Goal: Task Accomplishment & Management: Complete application form

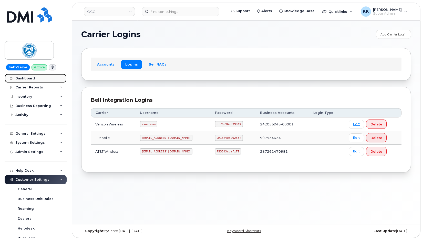
click at [31, 78] on div "Dashboard" at bounding box center [24, 78] width 19 height 4
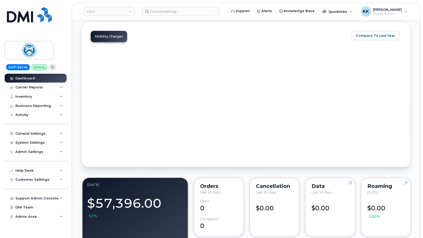
scroll to position [733, 0]
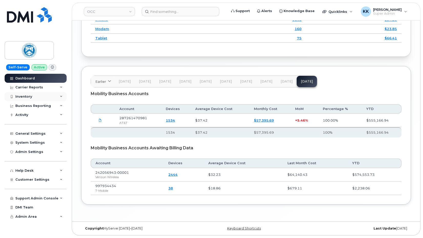
click at [34, 96] on div "Inventory" at bounding box center [36, 96] width 62 height 9
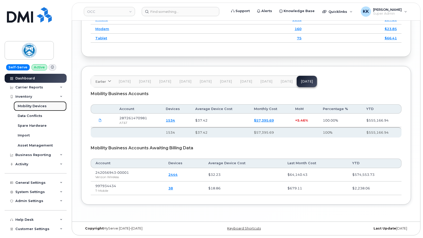
click at [32, 104] on div "Mobility Devices" at bounding box center [32, 106] width 29 height 5
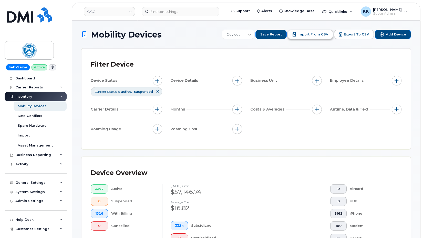
click at [316, 35] on span "Import from CSV" at bounding box center [313, 34] width 31 height 5
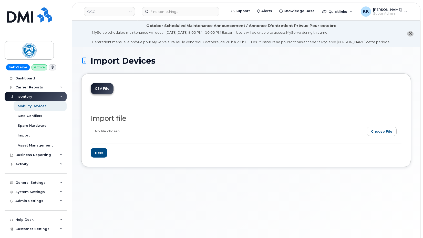
click at [381, 133] on input "file" at bounding box center [244, 132] width 307 height 12
type input "C:\fakepath\OCC AT&T Inventory September 2025.csv"
click at [100, 155] on input "Next" at bounding box center [99, 152] width 17 height 9
type input "Loading..."
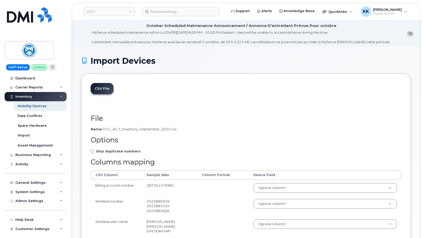
click at [104, 150] on strong "Skip duplicate numbers" at bounding box center [118, 151] width 45 height 4
click at [94, 150] on input "Skip duplicate numbers" at bounding box center [92, 151] width 3 height 3
checkbox input "true"
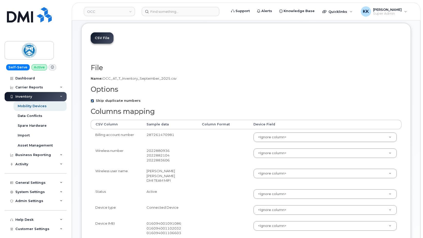
scroll to position [52, 0]
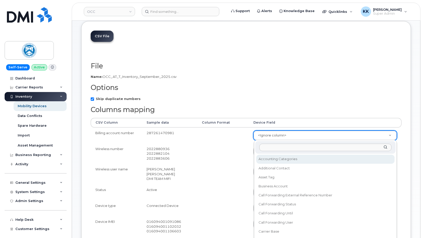
click at [283, 135] on body "OCC Support Alerts Knowledge Base Quicklinks Suspend / Cancel Device Change SIM…" at bounding box center [211, 189] width 423 height 482
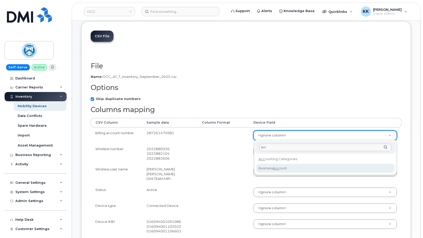
type input "acc"
select select "business_account_id"
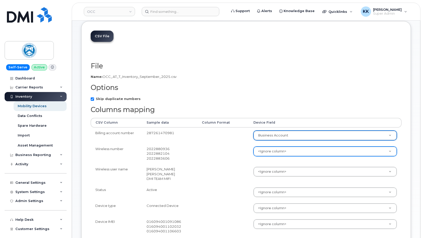
click at [282, 151] on body "OCC Support Alerts Knowledge Base Quicklinks Suspend / Cancel Device Change SIM…" at bounding box center [211, 189] width 423 height 482
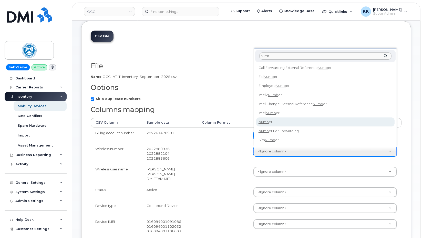
type input "numb"
select select "number"
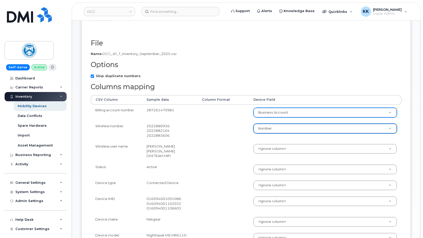
scroll to position [105, 0]
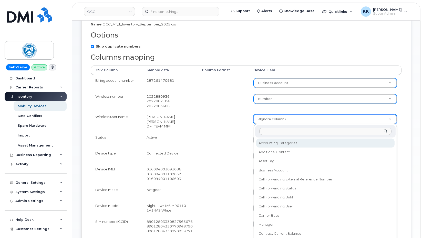
click at [281, 119] on body "OCC Support Alerts Knowledge Base Quicklinks Suspend / Cancel Device Change SIM…" at bounding box center [211, 136] width 423 height 482
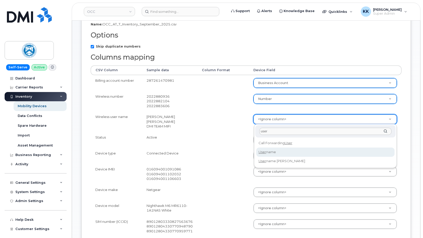
type input "user"
select select "username"
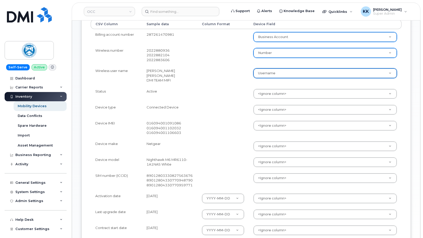
scroll to position [157, 0]
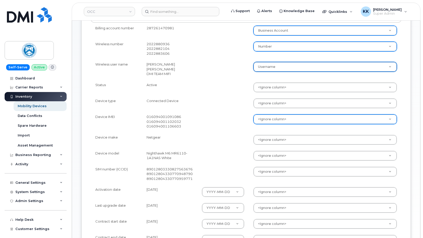
click at [272, 118] on body "OCC Support Alerts Knowledge Base Quicklinks Suspend / Cancel Device Change SIM…" at bounding box center [211, 84] width 423 height 482
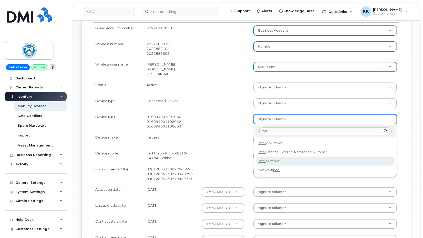
type input "imei"
select select "imei_number"
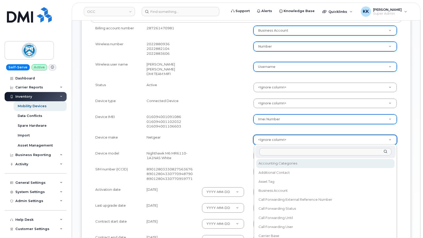
click at [264, 139] on body "OCC Support Alerts Knowledge Base Quicklinks Suspend / Cancel Device Change SIM…" at bounding box center [211, 84] width 423 height 482
type input "make"
select select "device_make_id"
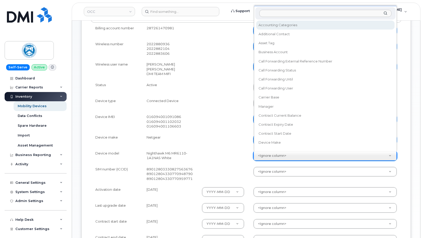
click at [265, 157] on body "OCC Support Alerts Knowledge Base Quicklinks Suspend / Cancel Device Change SIM…" at bounding box center [211, 84] width 423 height 482
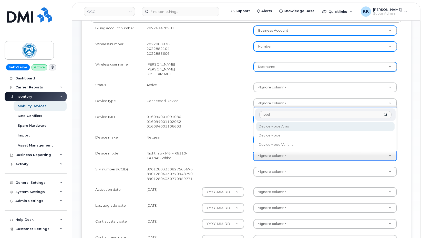
type input "model"
select select "device_model_alias"
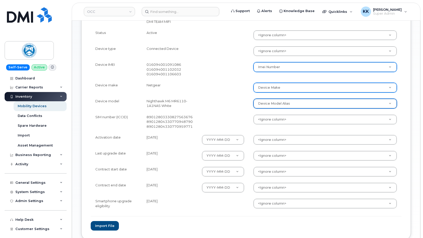
scroll to position [209, 0]
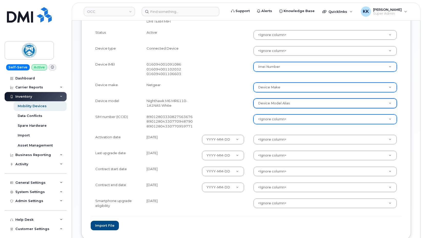
click at [262, 122] on body "OCC Support Alerts Knowledge Base Quicklinks Suspend / Cancel Device Change SIM…" at bounding box center [211, 32] width 423 height 482
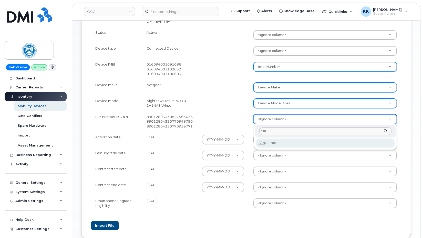
type input "sim"
select select "sim_number"
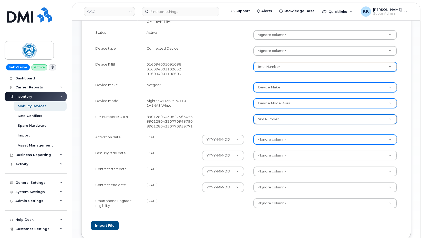
click at [273, 139] on body "OCC Support Alerts Knowledge Base Quicklinks Suspend / Cancel Device Change SIM…" at bounding box center [211, 32] width 423 height 482
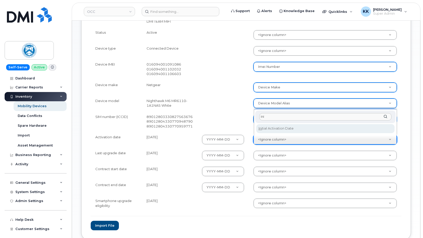
type input "ini"
select select "initial_activation_date"
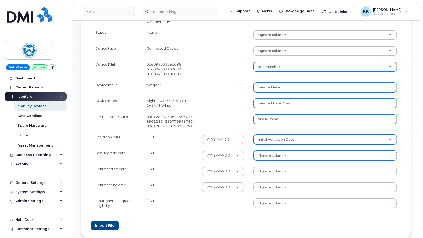
click at [276, 156] on body "OCC Support Alerts Knowledge Base Quicklinks Suspend / Cancel Device Change SIM…" at bounding box center [211, 32] width 423 height 482
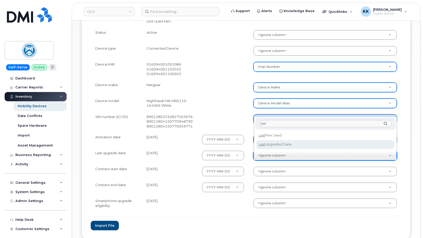
type input "last"
select select "last_upgraded_date"
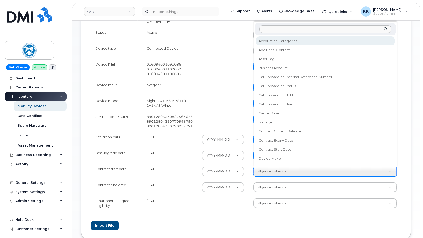
click at [272, 174] on body "OCC Support Alerts Knowledge Base Quicklinks Suspend / Cancel Device Change SIM…" at bounding box center [211, 32] width 423 height 482
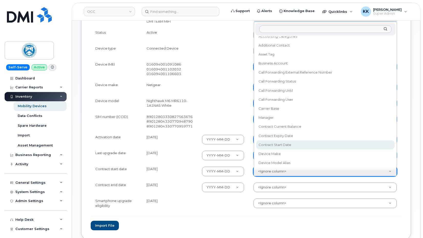
select select "contract_start_date"
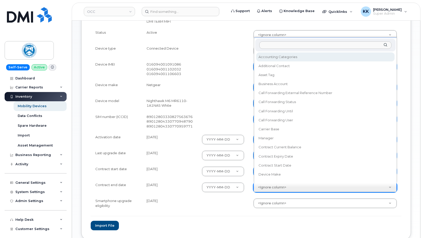
click at [285, 186] on body "OCC Support Alerts Knowledge Base Quicklinks Suspend / Cancel Device Change SIM…" at bounding box center [211, 32] width 423 height 482
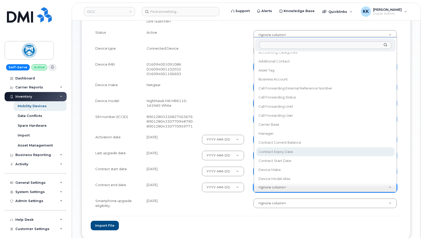
select select "contract_expiry_date"
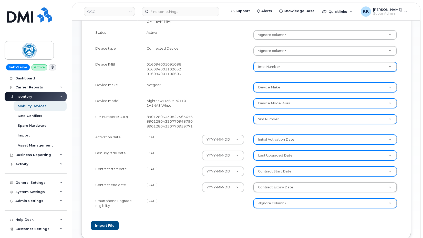
click at [280, 202] on body "OCC Support Alerts Knowledge Base Quicklinks Suspend / Cancel Device Change SIM…" at bounding box center [211, 32] width 423 height 482
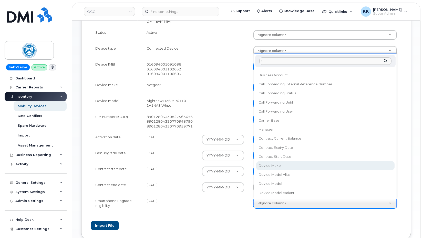
scroll to position [0, 0]
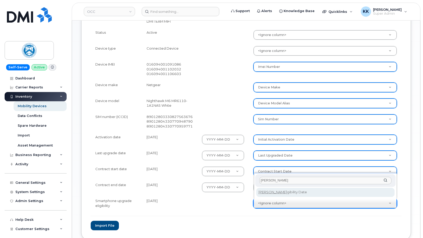
type input "[PERSON_NAME]"
select select "eligibility_date"
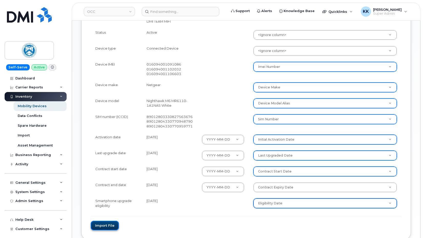
click at [98, 225] on button "Import file" at bounding box center [105, 224] width 28 height 9
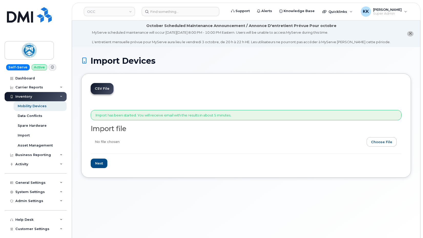
click at [383, 145] on input "file" at bounding box center [244, 143] width 307 height 12
type input "C:\fakepath\OCC AT&T Inventory September 2025.csv"
click at [100, 163] on input "Next" at bounding box center [99, 162] width 17 height 9
type input "Loading..."
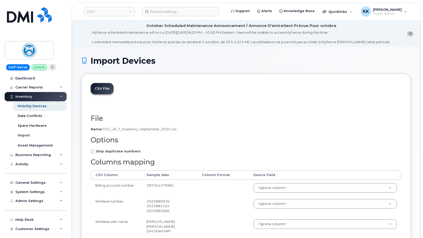
click at [115, 151] on strong "Skip duplicate numbers" at bounding box center [118, 151] width 45 height 4
click at [94, 151] on input "Skip duplicate numbers" at bounding box center [92, 151] width 3 height 3
checkbox input "true"
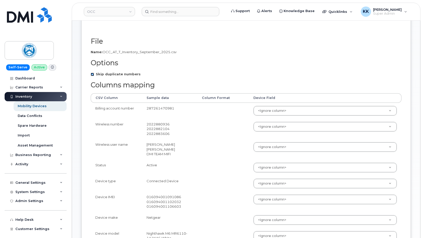
scroll to position [78, 0]
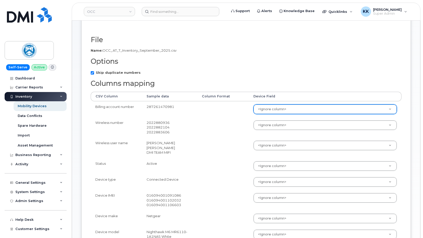
click at [283, 112] on body "OCC Support Alerts Knowledge Base Quicklinks Suspend / Cancel Device Change SIM…" at bounding box center [211, 163] width 423 height 482
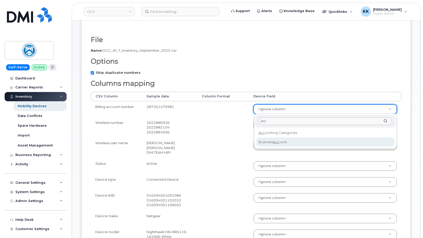
type input "acc"
select select "business_account_id"
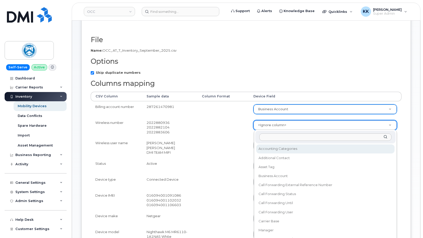
click at [263, 125] on body "OCC Support Alerts Knowledge Base Quicklinks Suspend / Cancel Device Change SIM…" at bounding box center [211, 163] width 423 height 482
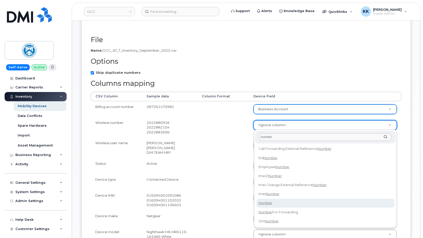
type input "number"
select select "number"
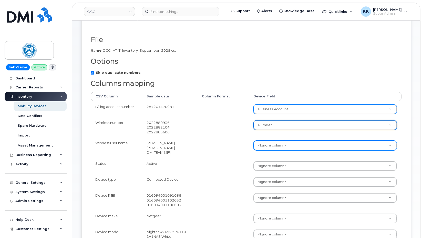
click at [265, 142] on body "OCC Support Alerts Knowledge Base Quicklinks Suspend / Cancel Device Change SIM…" at bounding box center [211, 163] width 423 height 482
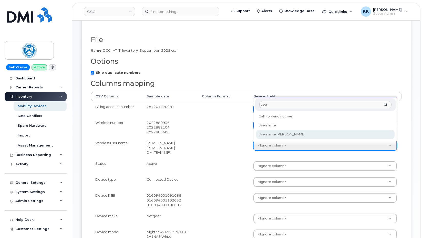
type input "user"
select select "username"
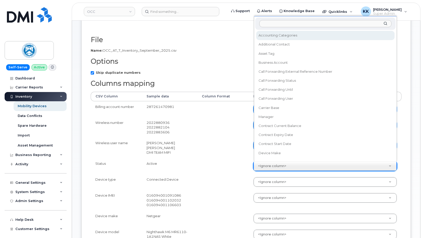
click at [263, 166] on body "OCC Support Alerts Knowledge Base Quicklinks Suspend / Cancel Device Change SIM…" at bounding box center [211, 163] width 423 height 482
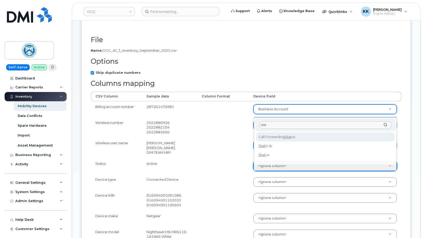
type input "stat"
select select "status"
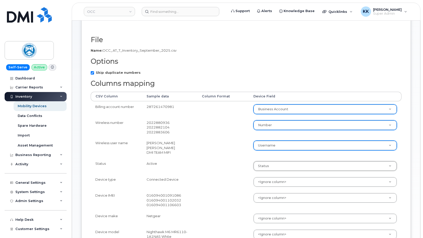
scroll to position [131, 0]
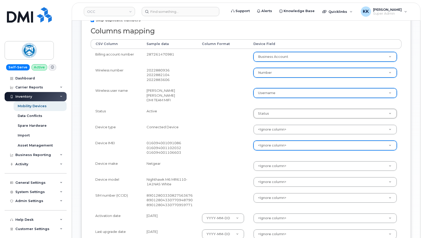
click at [266, 144] on body "OCC Support Alerts Knowledge Base Quicklinks Suspend / Cancel Device Change SIM…" at bounding box center [211, 110] width 423 height 482
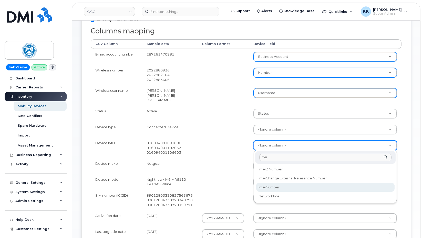
type input "imei"
select select "imei_number"
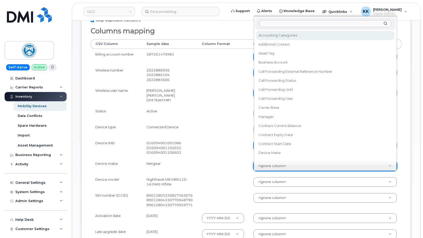
click at [266, 165] on body "OCC Support Alerts Knowledge Base Quicklinks Suspend / Cancel Device Change SIM…" at bounding box center [211, 110] width 423 height 482
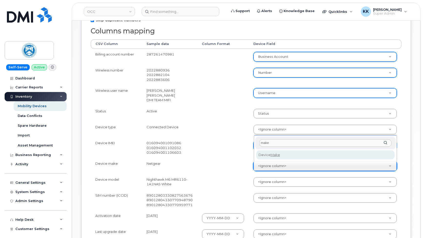
type input "make"
select select "device_make_id"
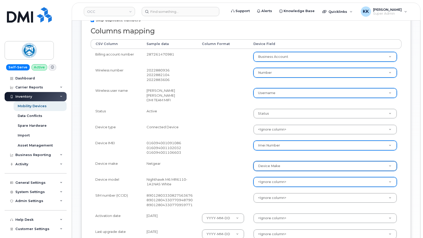
click at [264, 180] on body "OCC Support Alerts Knowledge Base Quicklinks Suspend / Cancel Device Change SIM…" at bounding box center [211, 110] width 423 height 482
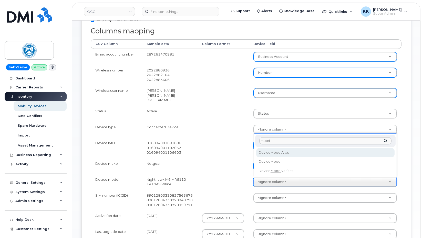
type input "model"
select select "device_model_alias"
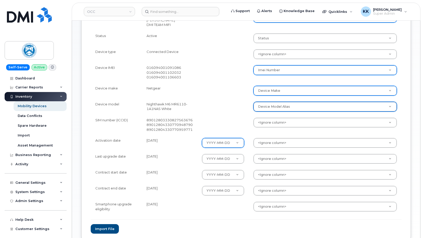
scroll to position [209, 0]
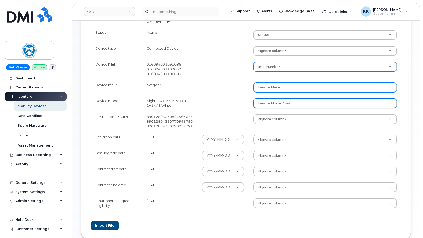
click at [263, 119] on body "OCC Support Alerts Knowledge Base Quicklinks Suspend / Cancel Device Change SIM…" at bounding box center [211, 32] width 423 height 482
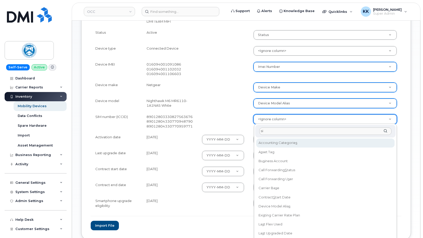
type input "sim"
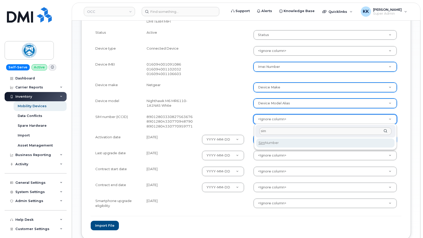
select select "sim_number"
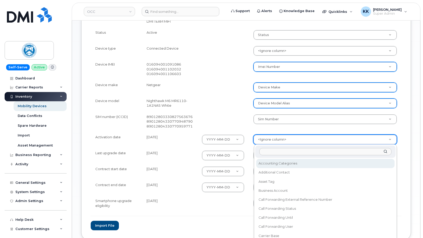
click at [275, 141] on body "OCC Support Alerts Knowledge Base Quicklinks Suspend / Cancel Device Change SIM…" at bounding box center [211, 32] width 423 height 482
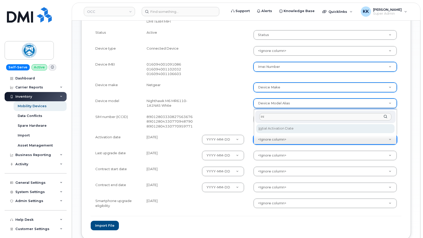
type input "ini"
select select "initial_activation_date"
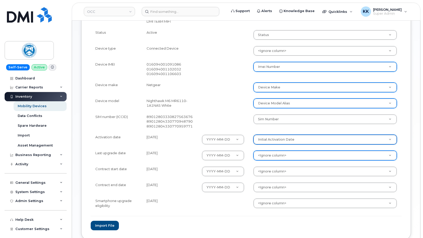
click at [266, 158] on body "OCC Support Alerts Knowledge Base Quicklinks Suspend / Cancel Device Change SIM…" at bounding box center [211, 32] width 423 height 482
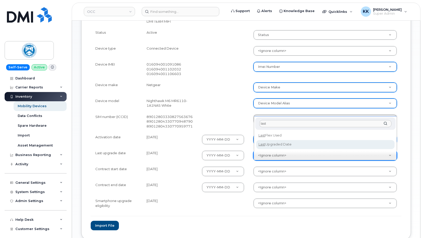
type input "last"
select select "last_upgraded_date"
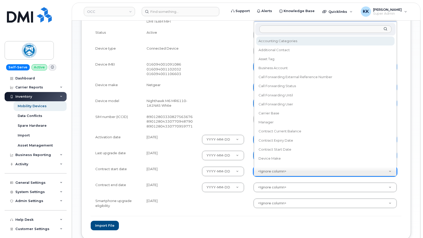
click at [269, 174] on body "OCC Support Alerts Knowledge Base Quicklinks Suspend / Cancel Device Change SIM…" at bounding box center [211, 32] width 423 height 482
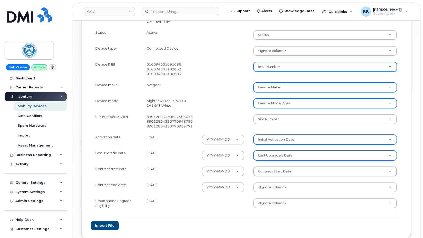
select select "contract_start_date"
click at [273, 189] on body "OCC Support Alerts Knowledge Base Quicklinks Suspend / Cancel Device Change SIM…" at bounding box center [211, 32] width 423 height 482
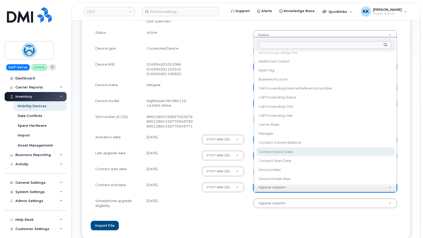
select select "contract_expiry_date"
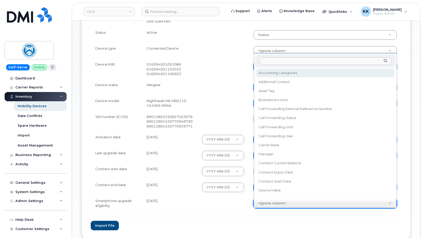
click at [270, 201] on body "OCC Support Alerts Knowledge Base Quicklinks Suspend / Cancel Device Change SIM…" at bounding box center [211, 32] width 423 height 482
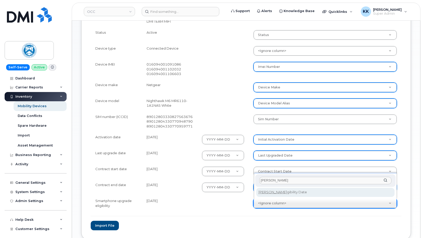
type input "[PERSON_NAME]"
select select "eligibility_date"
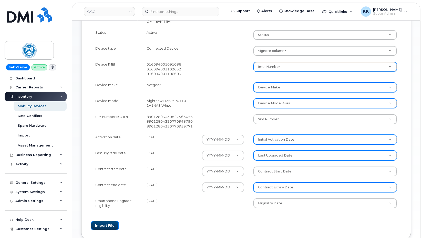
click at [109, 225] on button "Import file" at bounding box center [105, 224] width 28 height 9
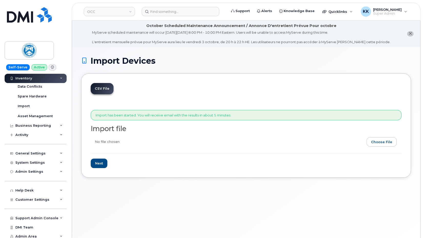
scroll to position [32, 0]
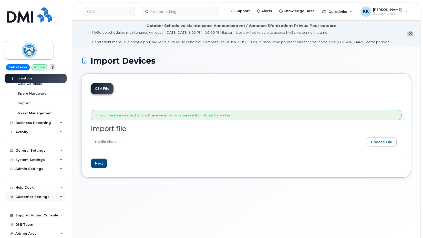
click at [29, 198] on div "Customer Settings" at bounding box center [32, 196] width 34 height 4
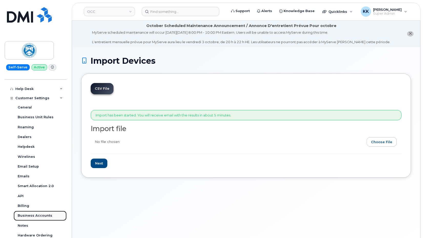
click at [33, 214] on div "Business Accounts" at bounding box center [35, 215] width 35 height 5
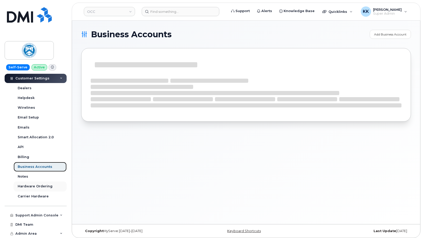
scroll to position [81, 0]
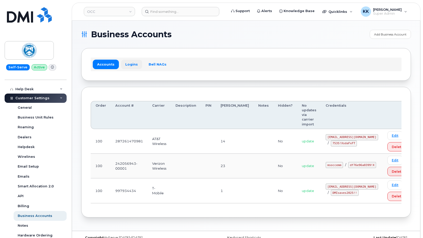
click at [122, 66] on link "Logins" at bounding box center [131, 64] width 21 height 9
